Goal: Task Accomplishment & Management: Use online tool/utility

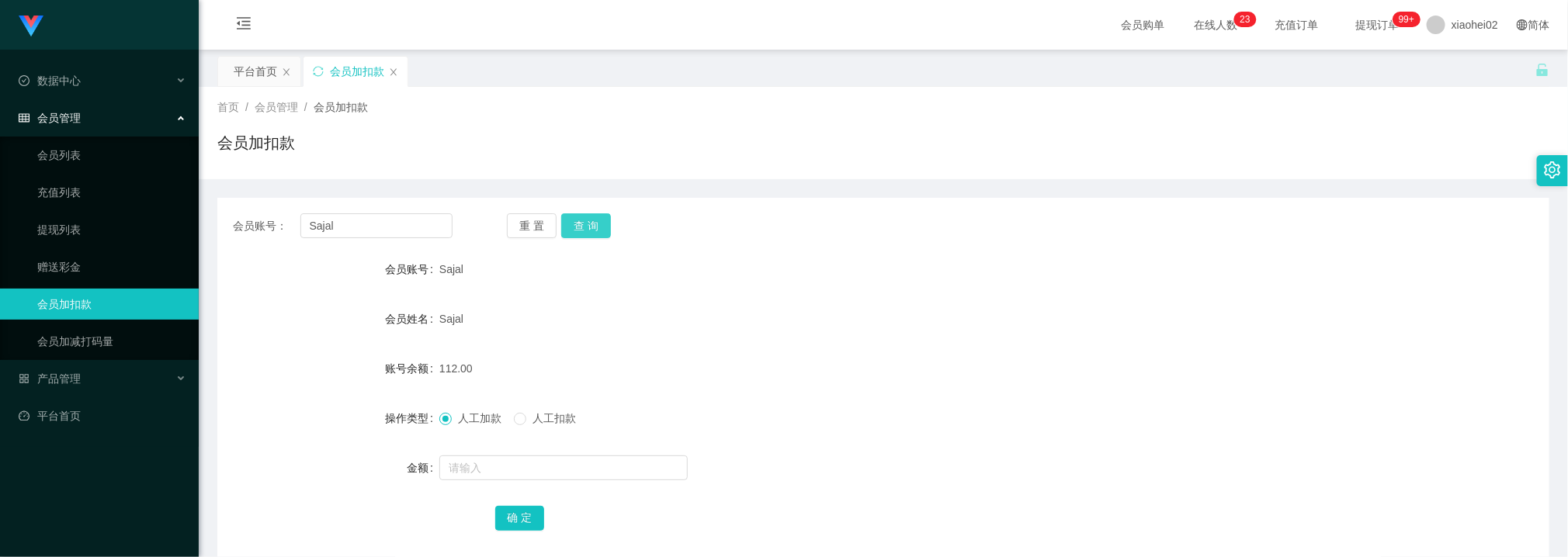
click at [592, 215] on button "查 询" at bounding box center [586, 226] width 49 height 25
click at [489, 463] on input "text" at bounding box center [563, 467] width 248 height 25
type input "40"
click at [520, 510] on button "确 定" at bounding box center [519, 517] width 49 height 25
drag, startPoint x: 855, startPoint y: 350, endPoint x: 854, endPoint y: 329, distance: 21.0
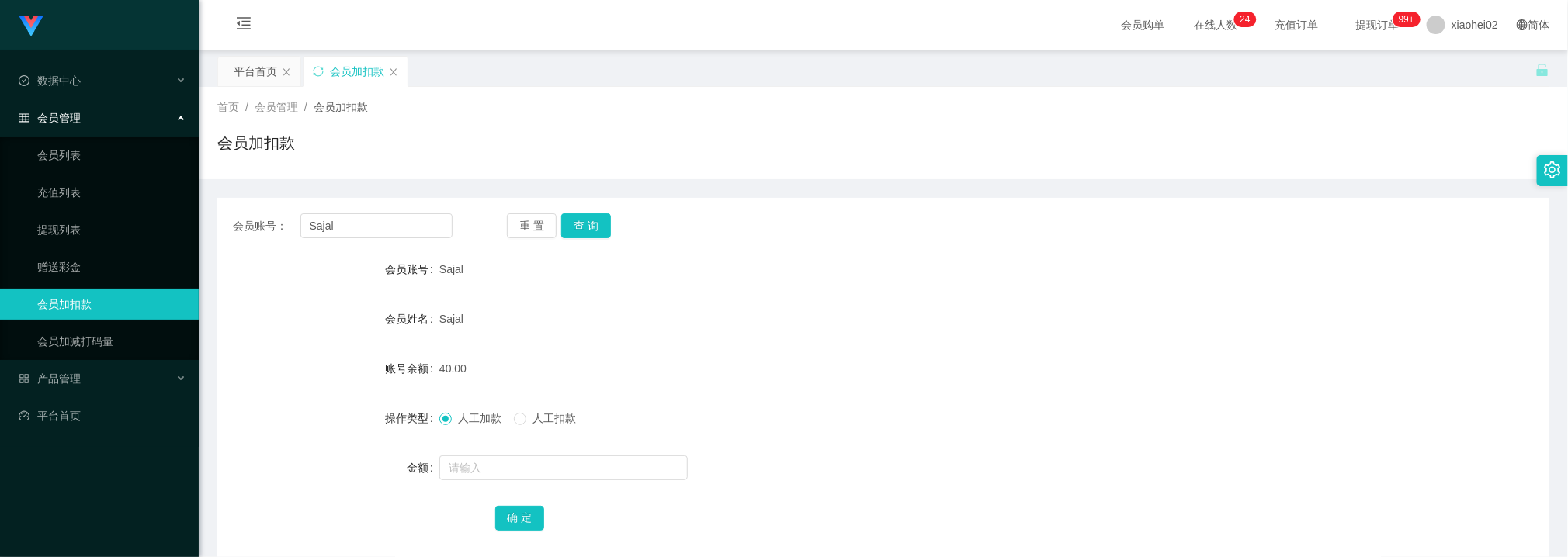
click at [854, 335] on form "会员账号 Sajal 会员姓名 Sajal 账号余额 40.00 操作类型 人工加款 人工扣款 金额 确 定" at bounding box center [884, 393] width 1332 height 279
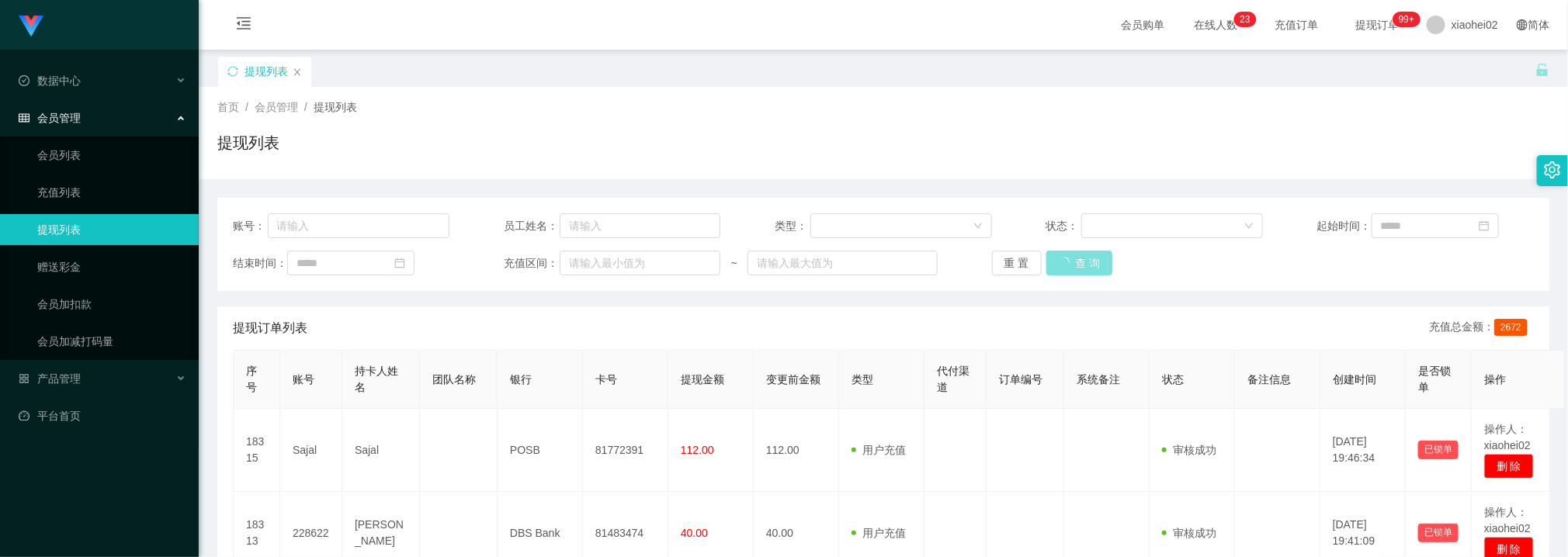
scroll to position [116, 0]
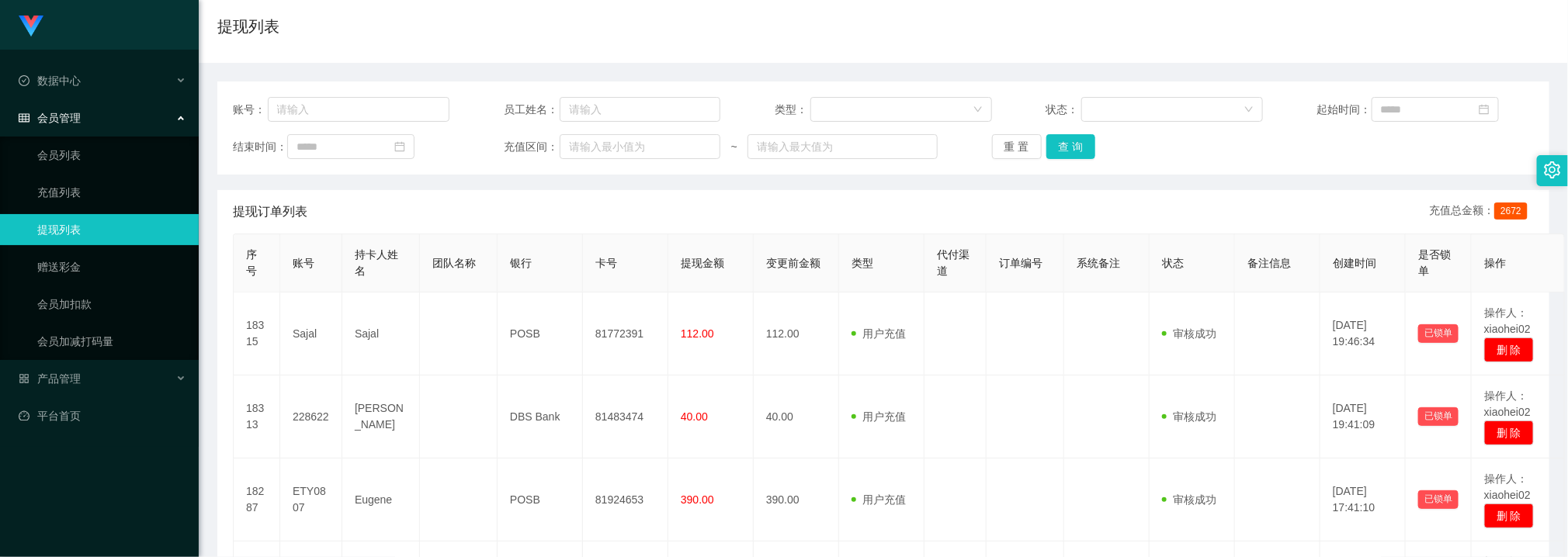
drag, startPoint x: 920, startPoint y: 390, endPoint x: 943, endPoint y: 270, distance: 122.2
click at [920, 389] on td "用户充值 人工扣款" at bounding box center [882, 416] width 86 height 83
click at [1059, 145] on button "查 询" at bounding box center [1070, 146] width 49 height 25
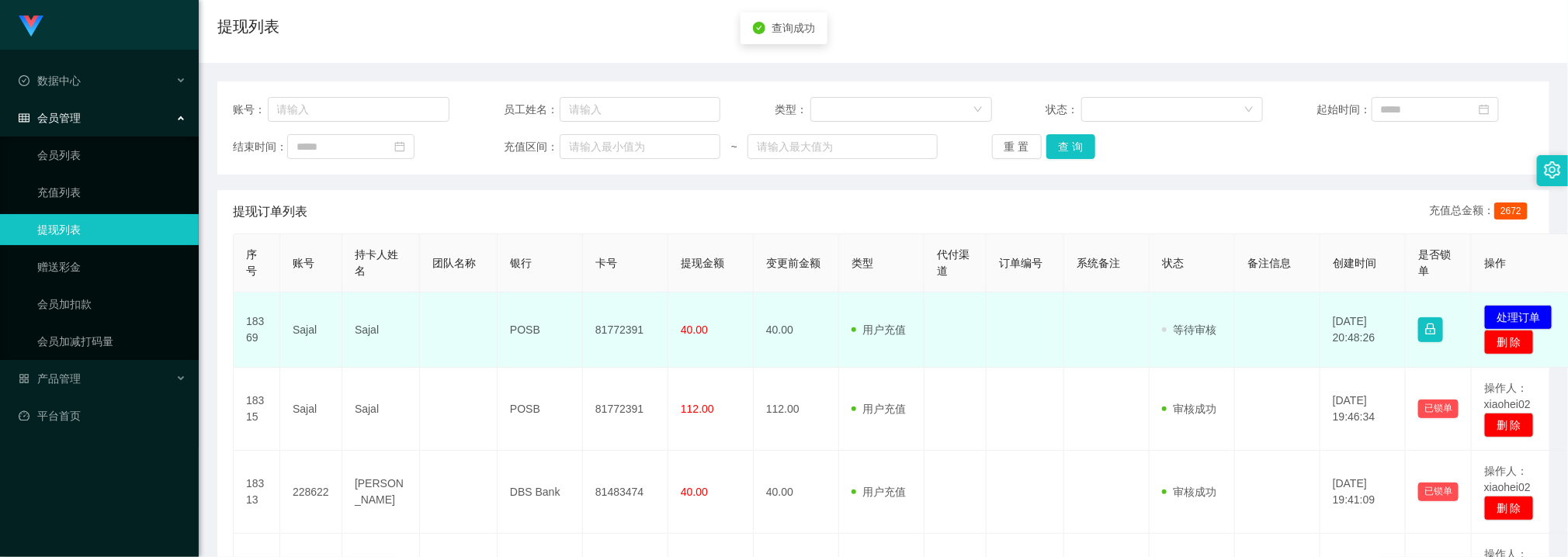
click at [621, 327] on td "81772391" at bounding box center [625, 330] width 86 height 75
click at [624, 327] on td "81772391" at bounding box center [625, 330] width 86 height 75
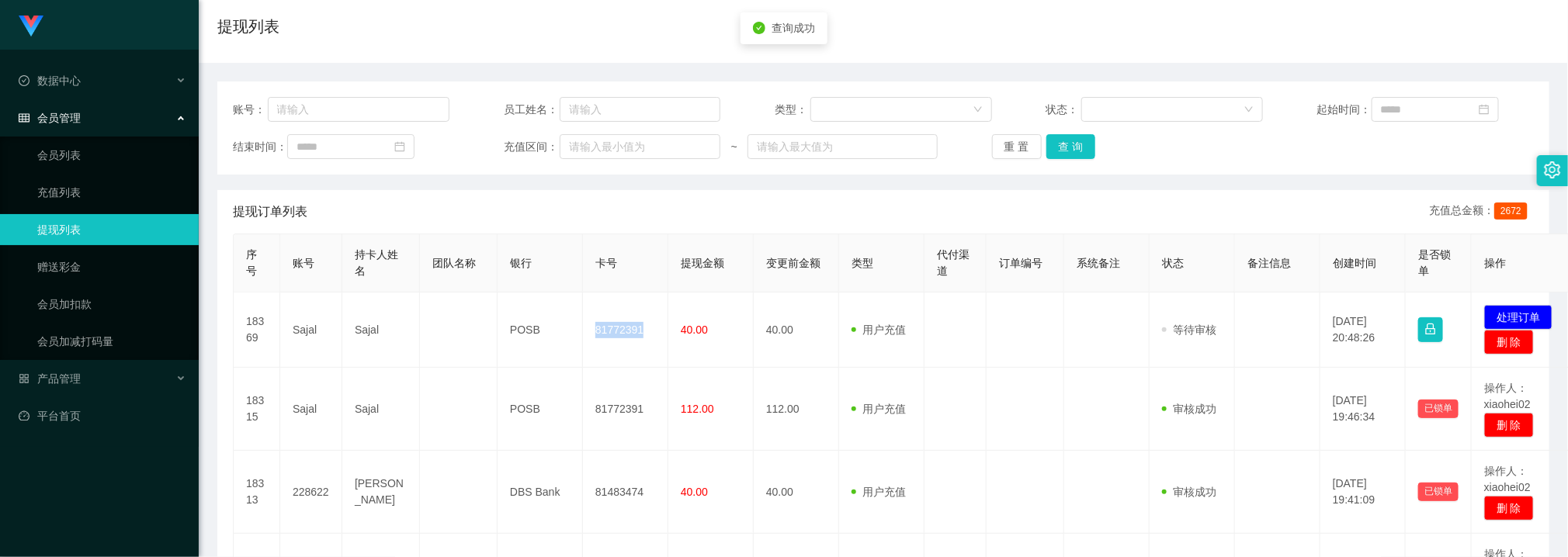
copy td "81772391"
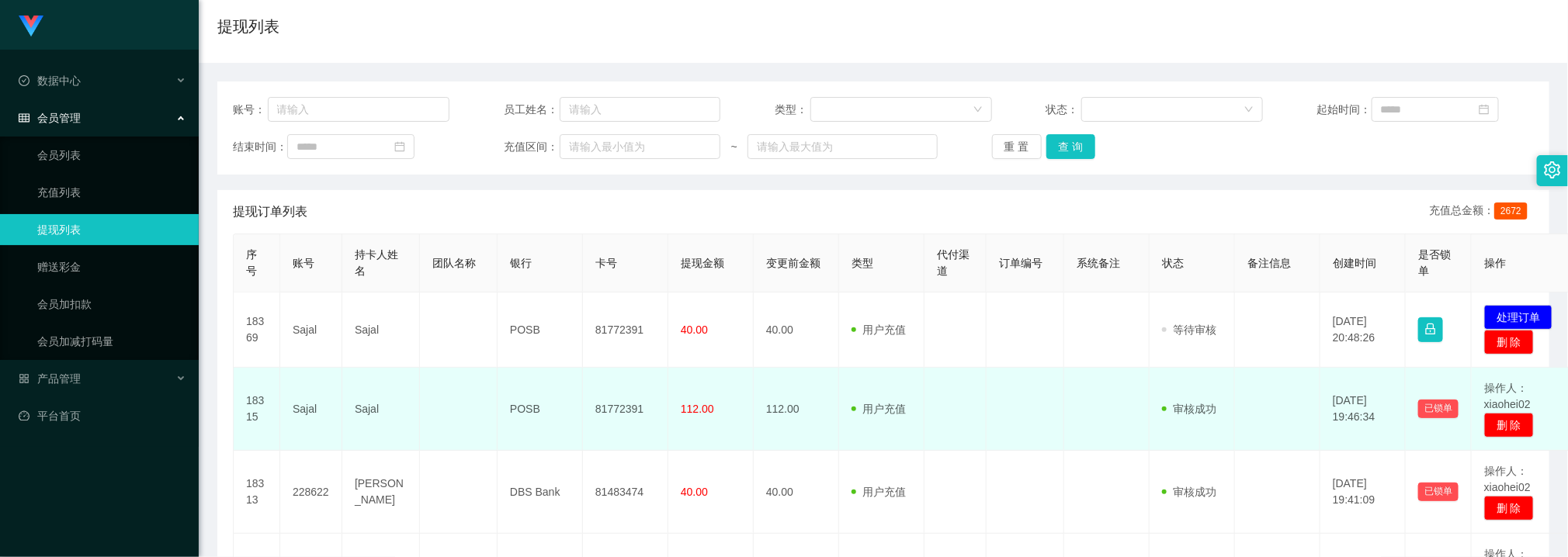
click at [1004, 415] on td at bounding box center [1025, 409] width 78 height 83
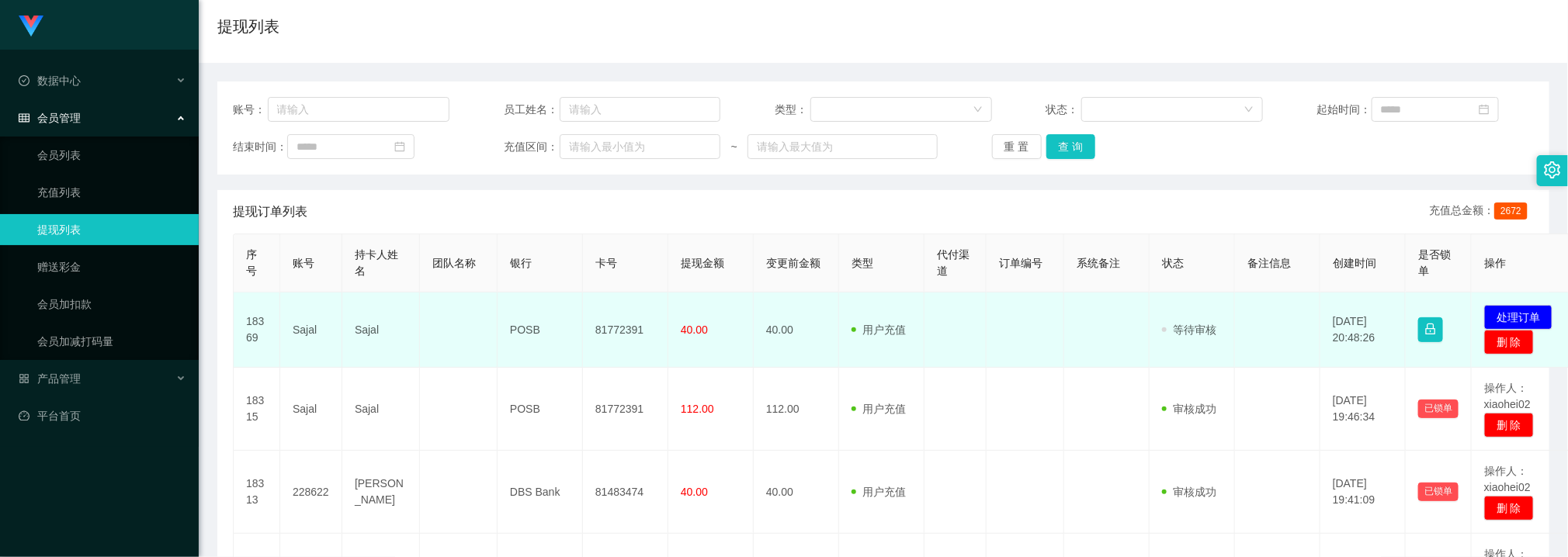
drag, startPoint x: 1036, startPoint y: 348, endPoint x: 1048, endPoint y: 324, distance: 26.8
click at [1036, 347] on td at bounding box center [1025, 330] width 78 height 75
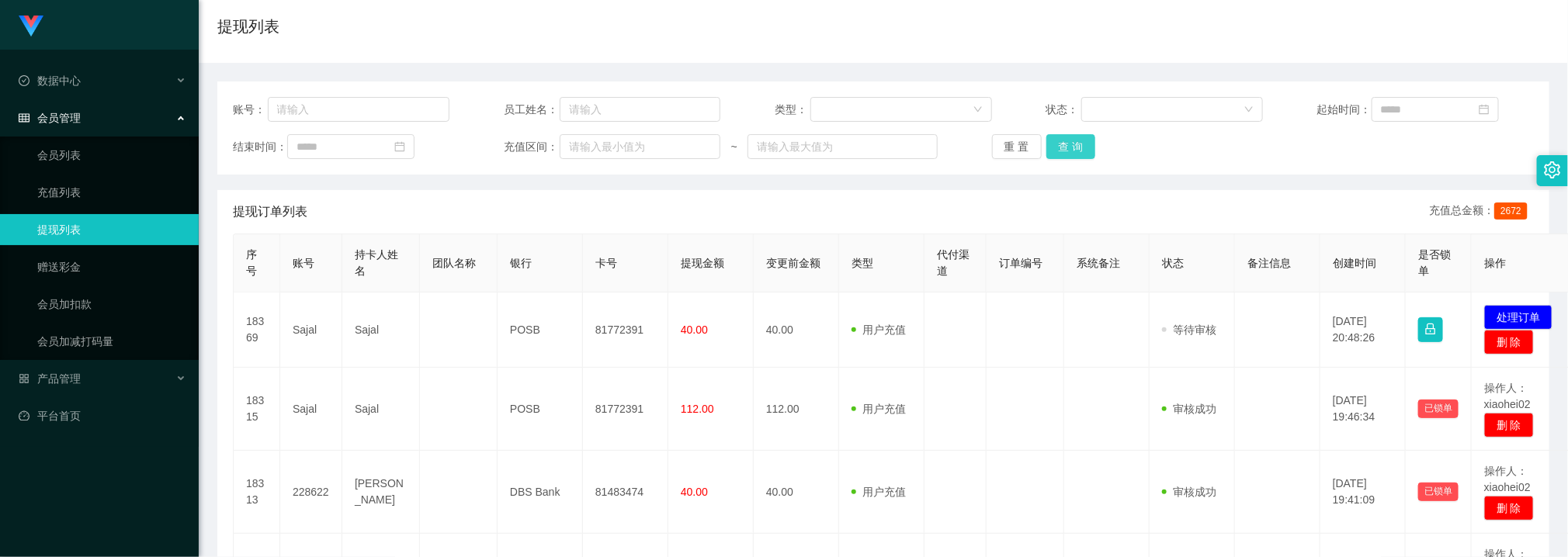
click at [1072, 146] on button "查 询" at bounding box center [1070, 146] width 49 height 25
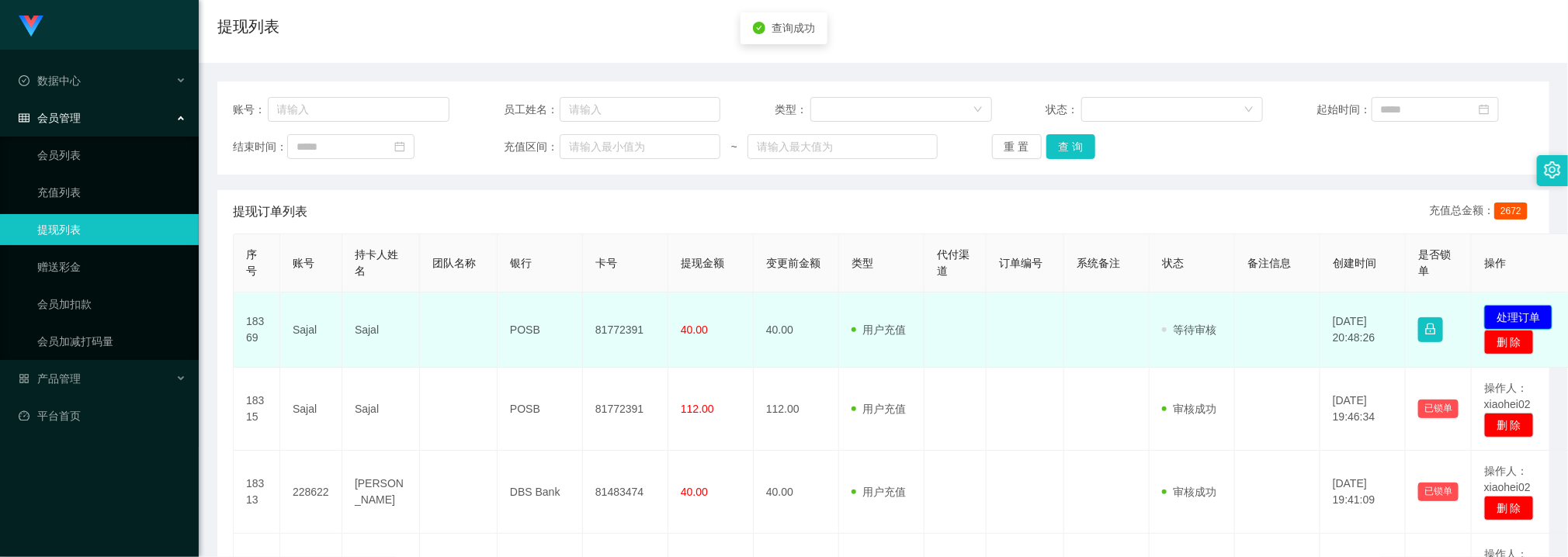
click at [1495, 310] on button "处理订单" at bounding box center [1518, 317] width 68 height 25
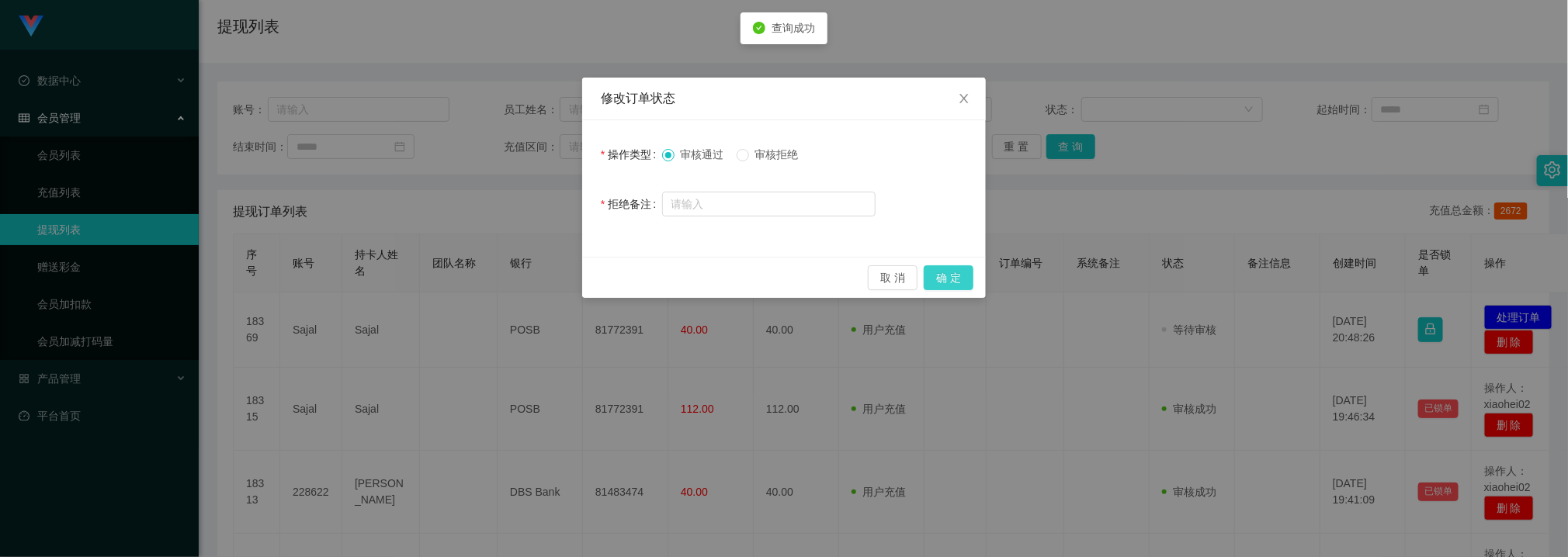
click at [961, 281] on button "确 定" at bounding box center [947, 277] width 49 height 25
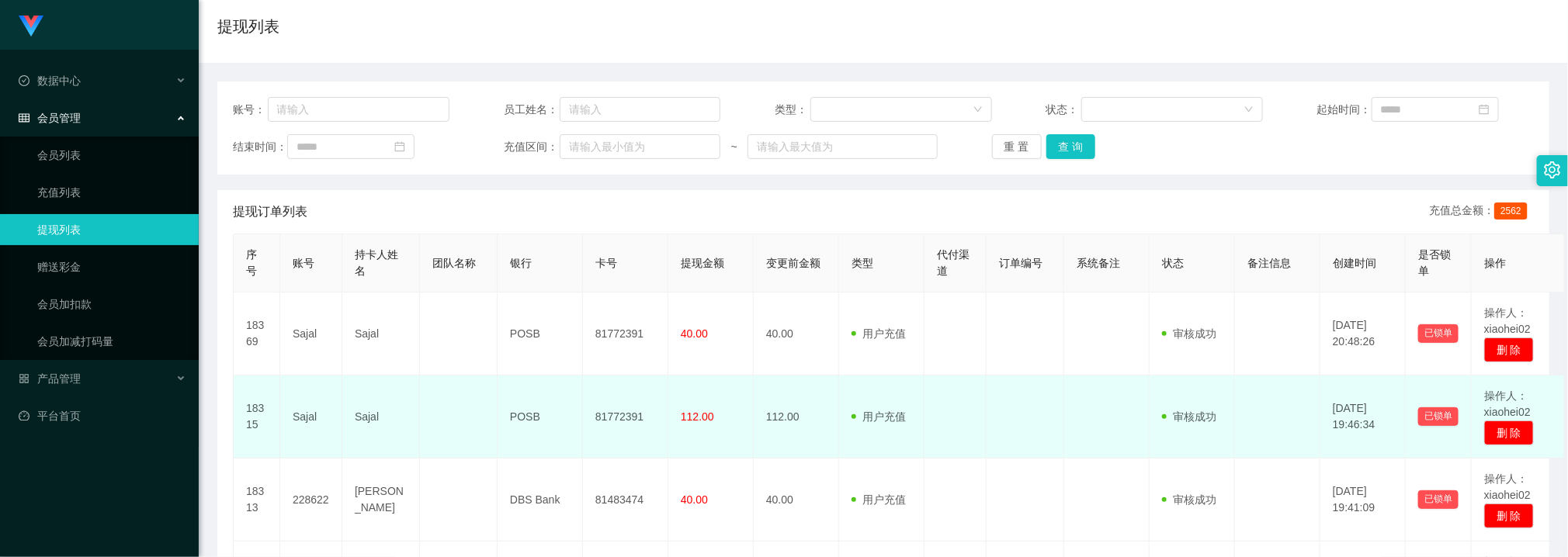
click at [559, 403] on td "POSB" at bounding box center [540, 416] width 86 height 83
